Goal: Use online tool/utility: Utilize a website feature to perform a specific function

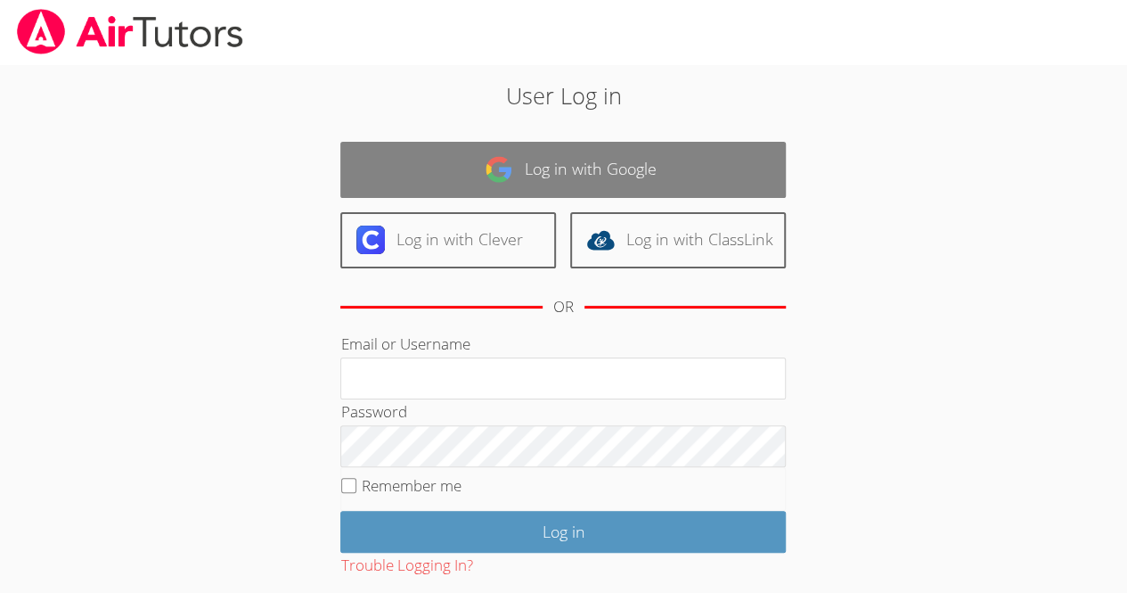
click at [585, 167] on link "Log in with Google" at bounding box center [563, 170] width 446 height 56
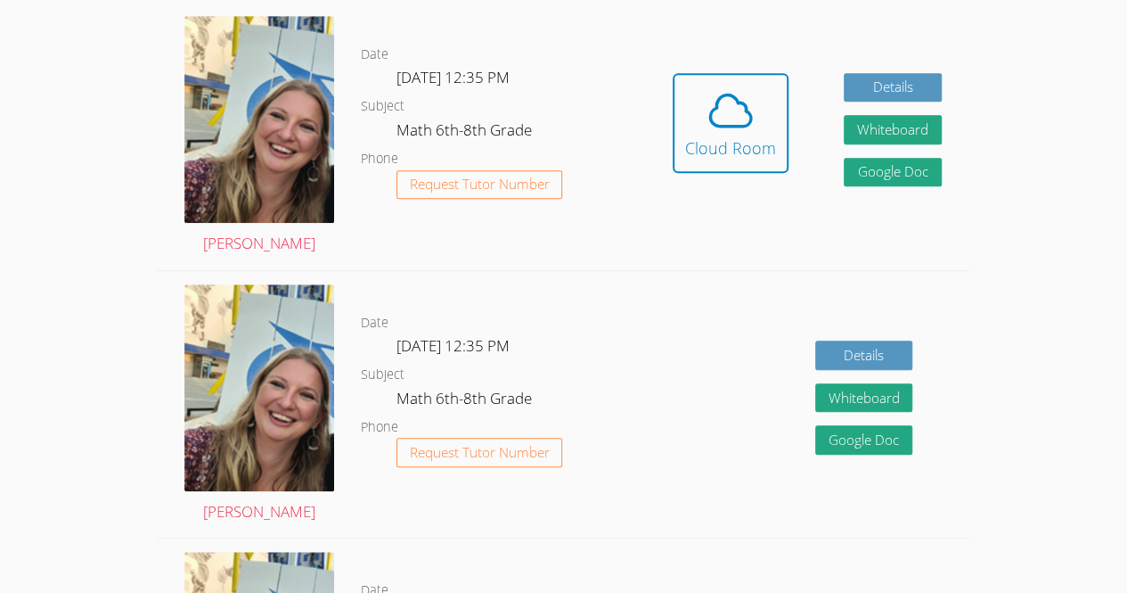
scroll to position [559, 0]
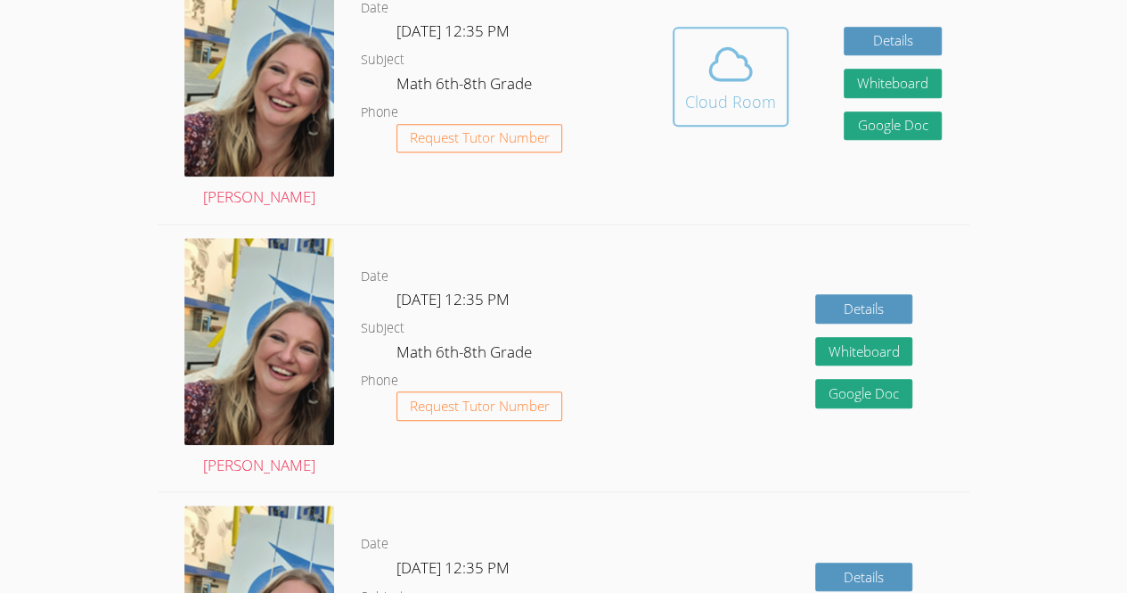
click at [772, 92] on div "Cloud Room" at bounding box center [730, 101] width 91 height 25
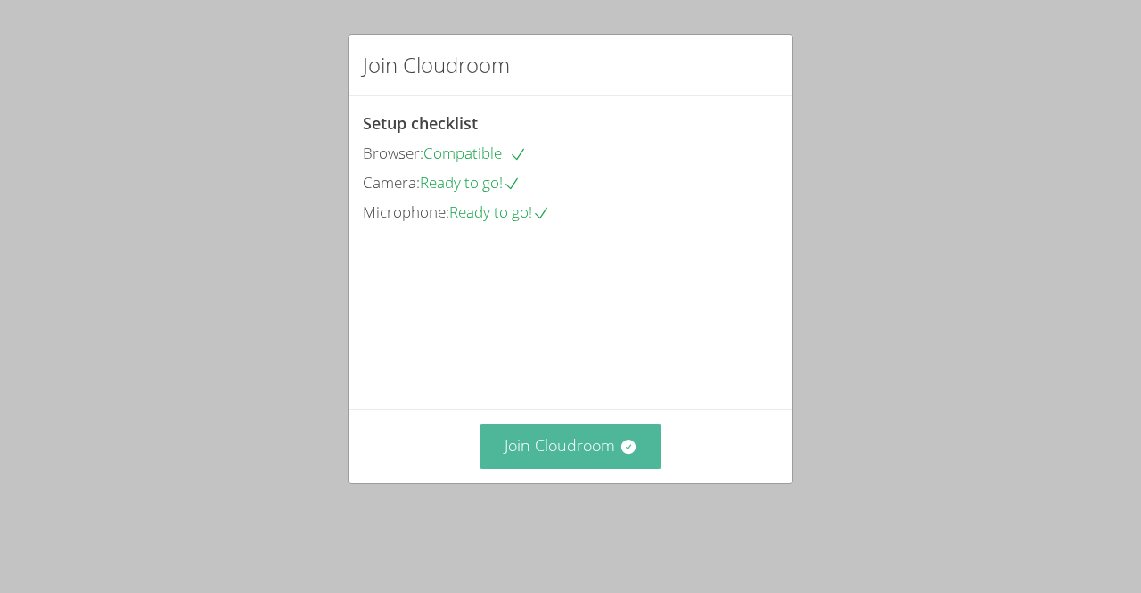
click at [548, 468] on button "Join Cloudroom" at bounding box center [570, 446] width 183 height 44
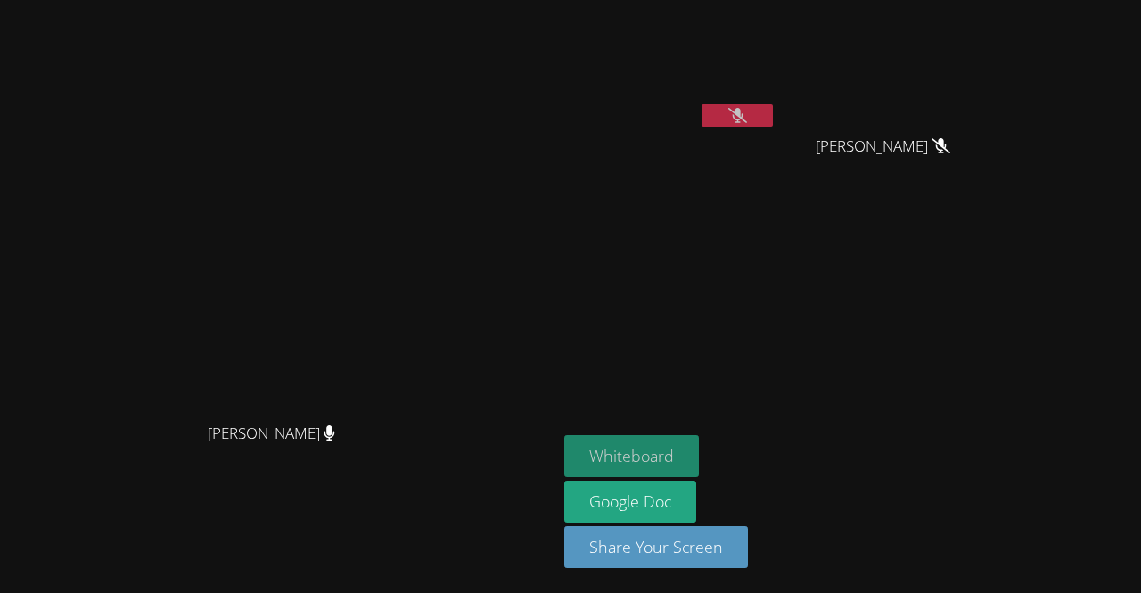
click at [679, 462] on button "Whiteboard" at bounding box center [631, 456] width 135 height 42
